Goal: Task Accomplishment & Management: Manage account settings

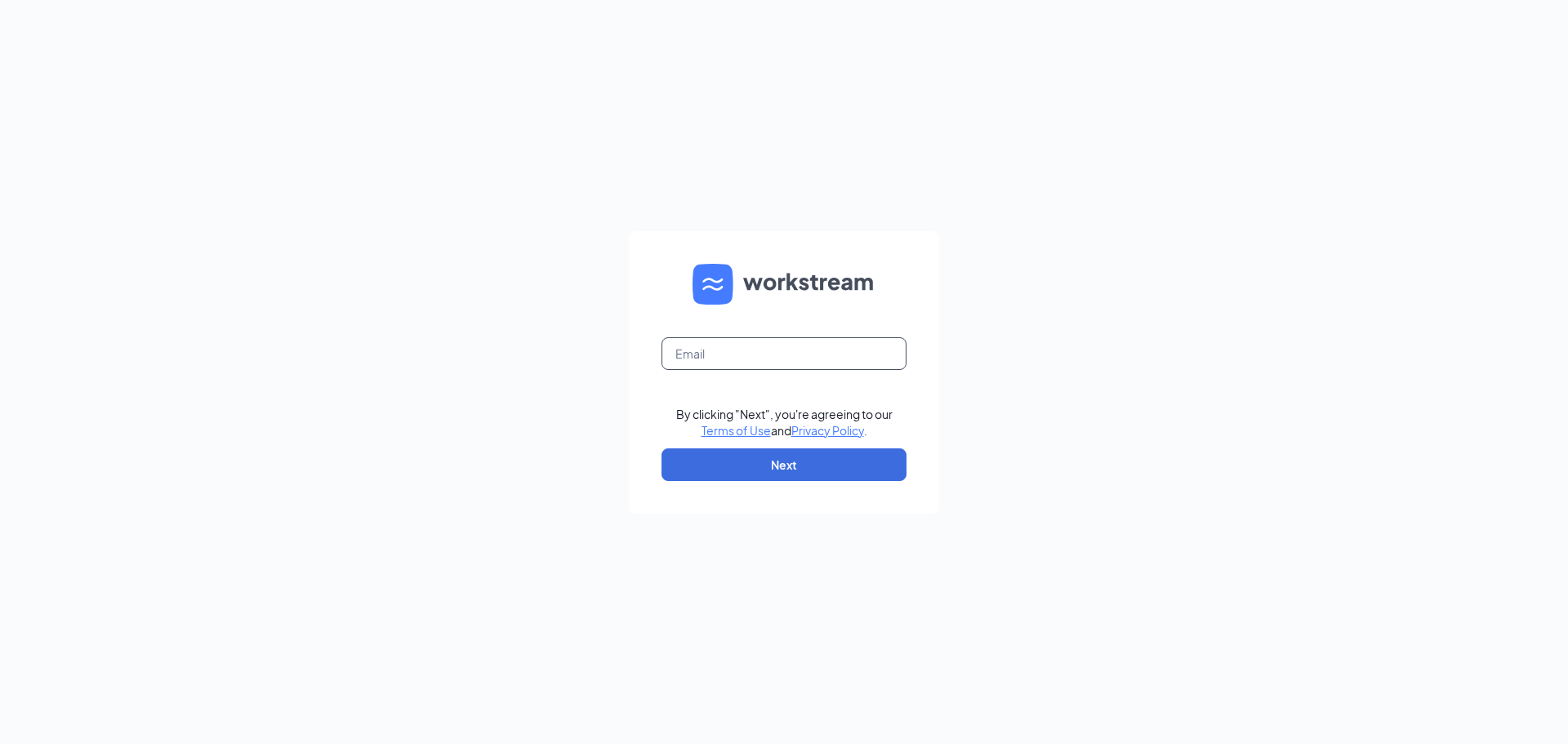
click at [752, 346] on input "text" at bounding box center [783, 354] width 245 height 33
type input "adavis@donatos.com"
click at [796, 463] on button "Next" at bounding box center [783, 465] width 245 height 33
click at [719, 360] on input "text" at bounding box center [783, 354] width 245 height 33
